Goal: Consume media (video, audio)

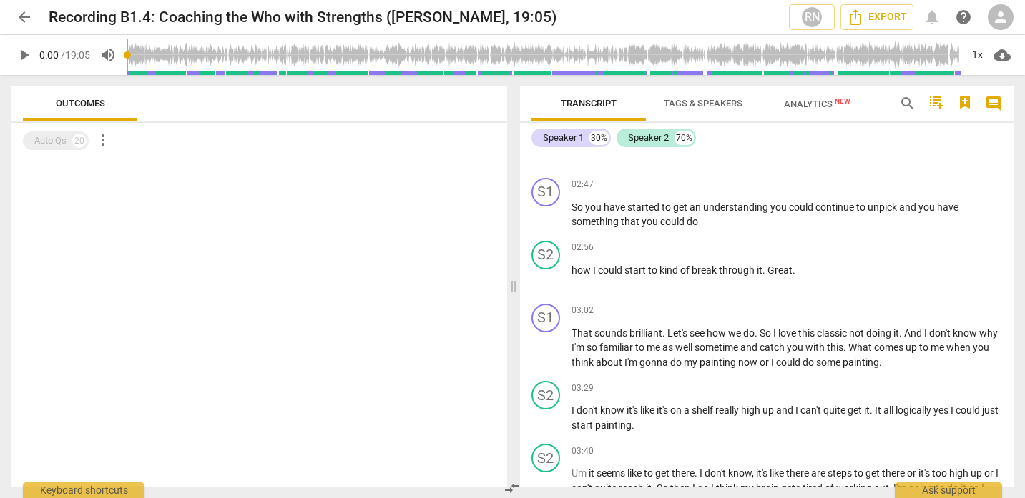
scroll to position [746, 0]
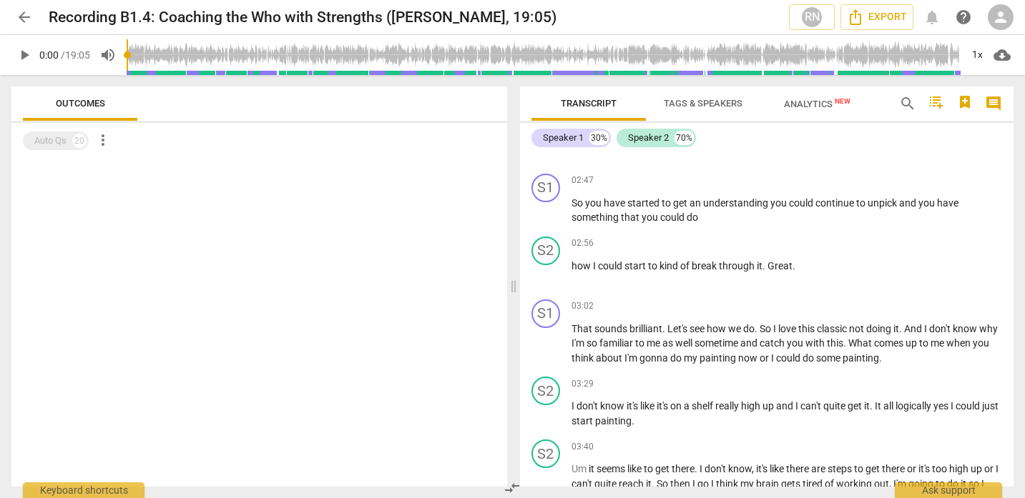
click at [26, 54] on span "play_arrow" at bounding box center [24, 54] width 17 height 17
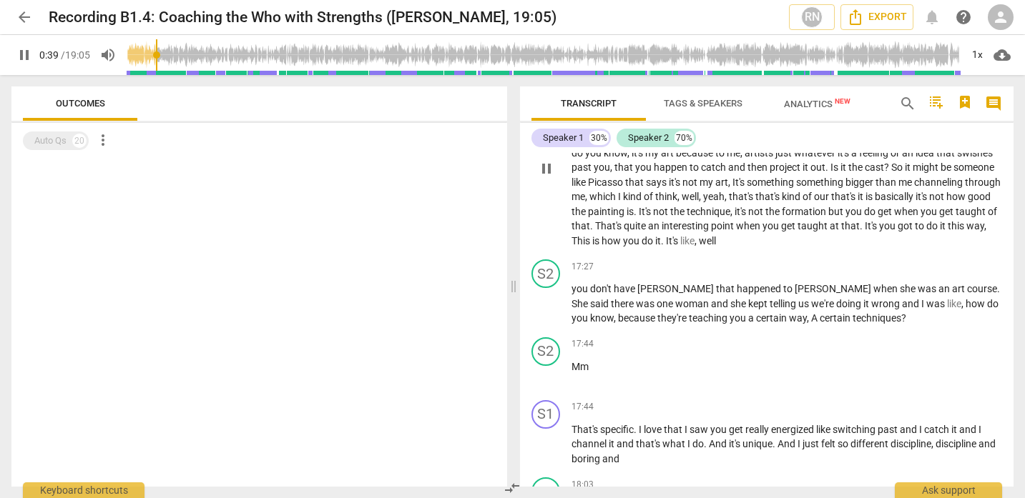
scroll to position [4508, 0]
click at [24, 49] on span "pause" at bounding box center [24, 54] width 17 height 17
type input "43"
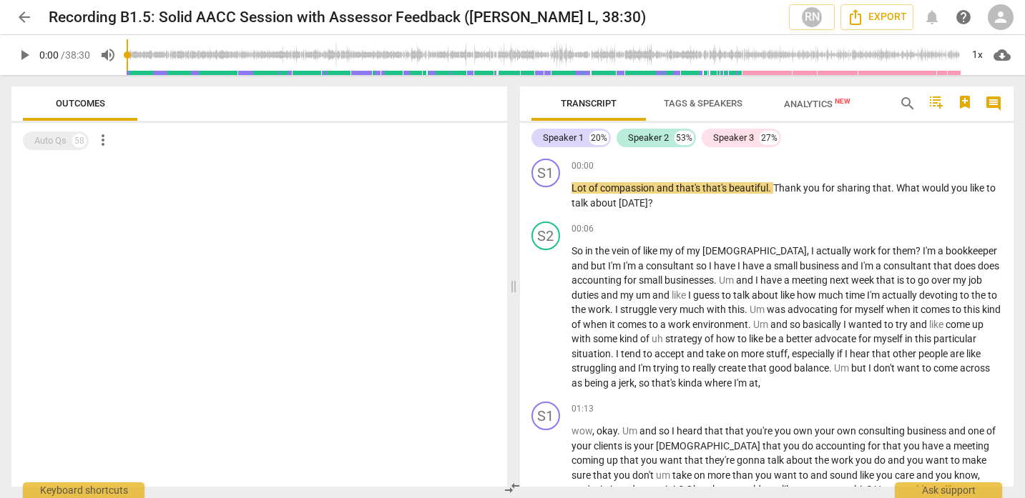
click at [24, 51] on span "play_arrow" at bounding box center [24, 54] width 17 height 17
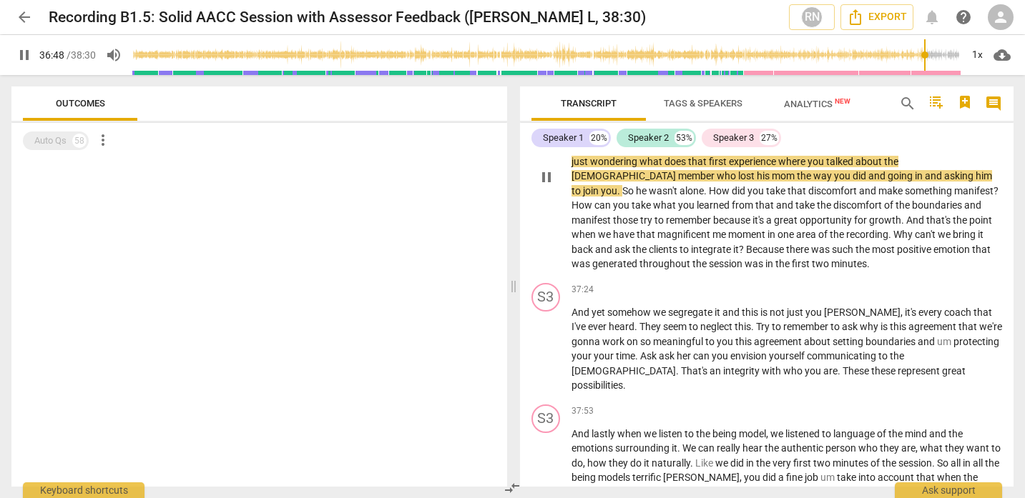
scroll to position [8696, 0]
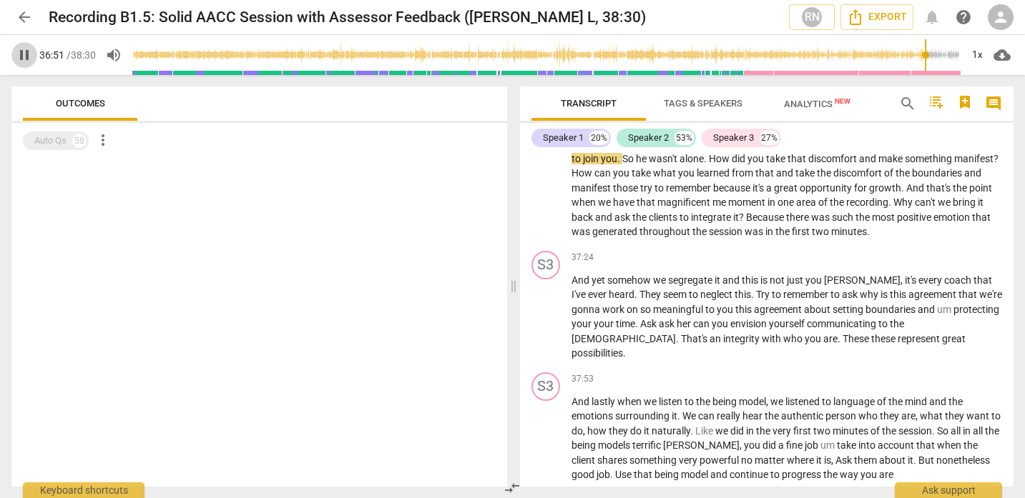
click at [21, 46] on span "pause" at bounding box center [24, 54] width 17 height 17
type input "2211"
